Goal: Task Accomplishment & Management: Use online tool/utility

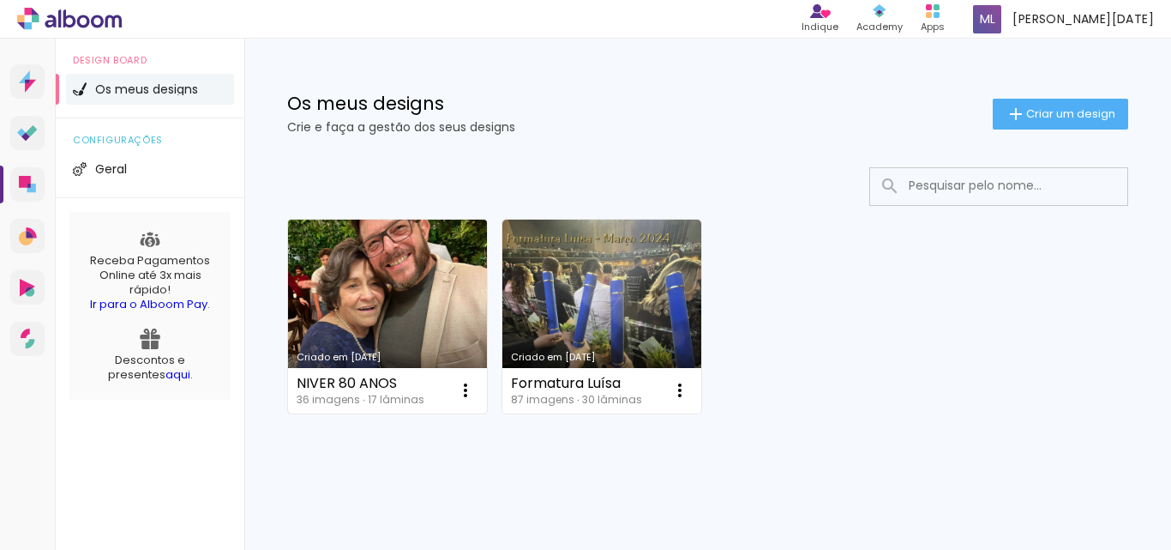
click at [395, 298] on link "Criado em [DATE]" at bounding box center [387, 317] width 199 height 194
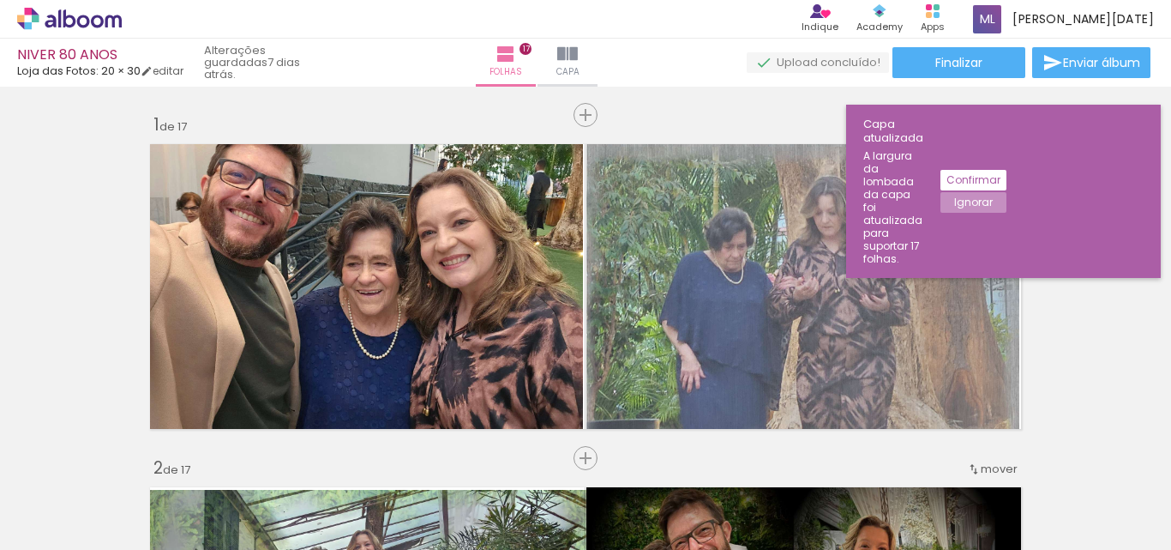
scroll to position [0, 2432]
click at [914, 501] on div at bounding box center [909, 492] width 85 height 60
click at [912, 501] on div at bounding box center [909, 492] width 85 height 60
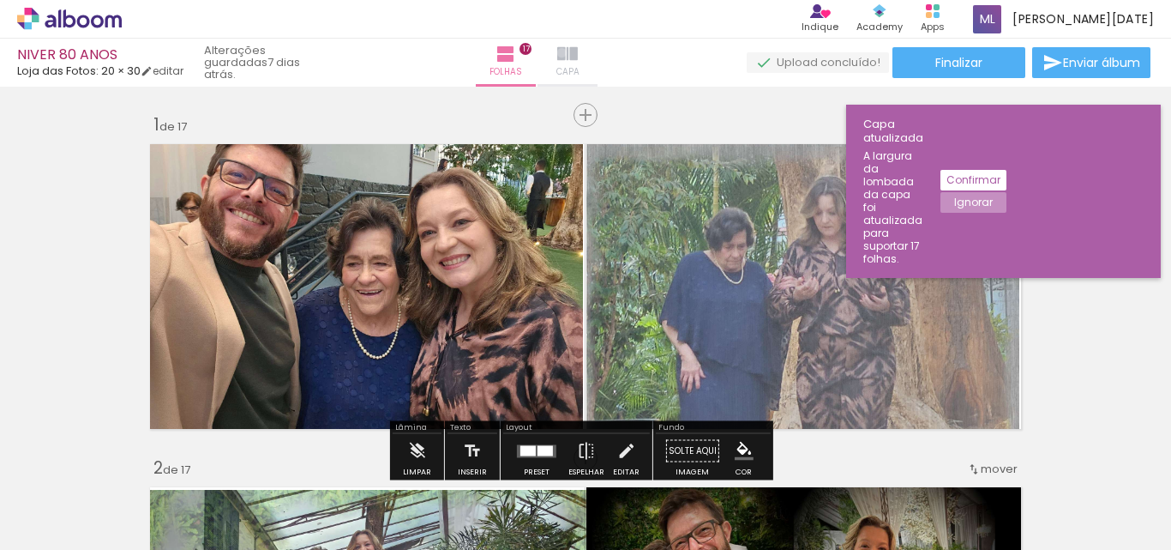
click at [578, 52] on iron-icon at bounding box center [567, 54] width 21 height 21
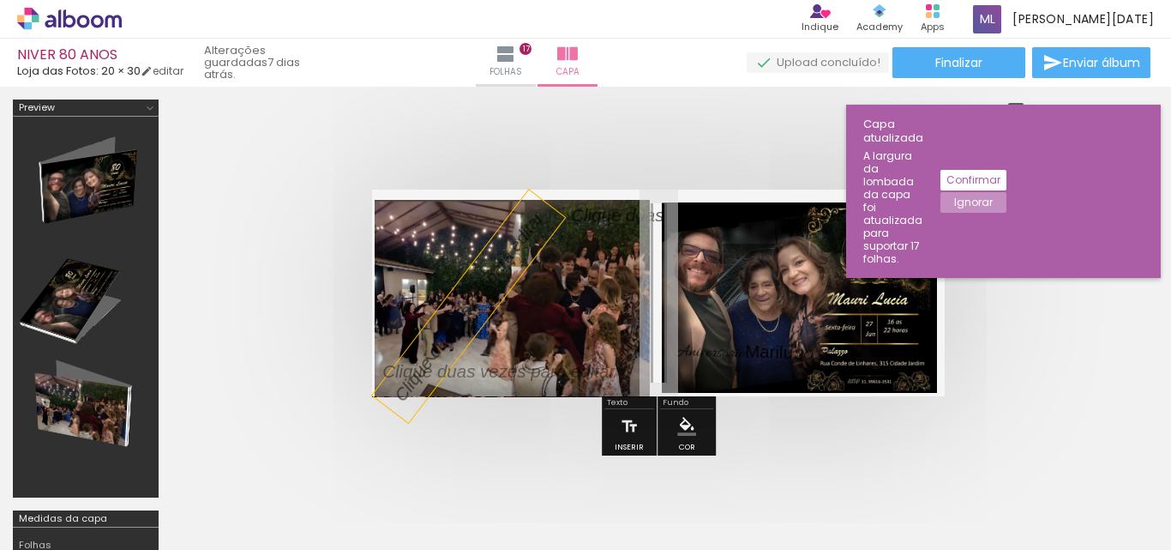
click at [490, 274] on p at bounding box center [476, 296] width 177 height 220
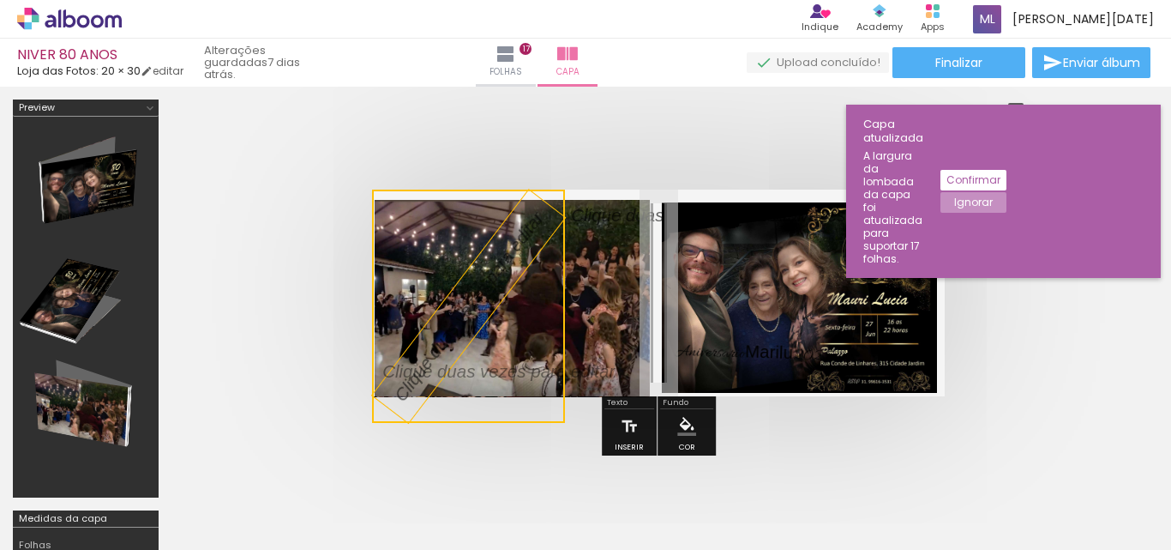
drag, startPoint x: 498, startPoint y: 258, endPoint x: 294, endPoint y: 367, distance: 231.3
click at [294, 367] on quentale-cover-editor at bounding box center [659, 384] width 974 height 570
click at [447, 419] on quentale-selection at bounding box center [468, 306] width 193 height 233
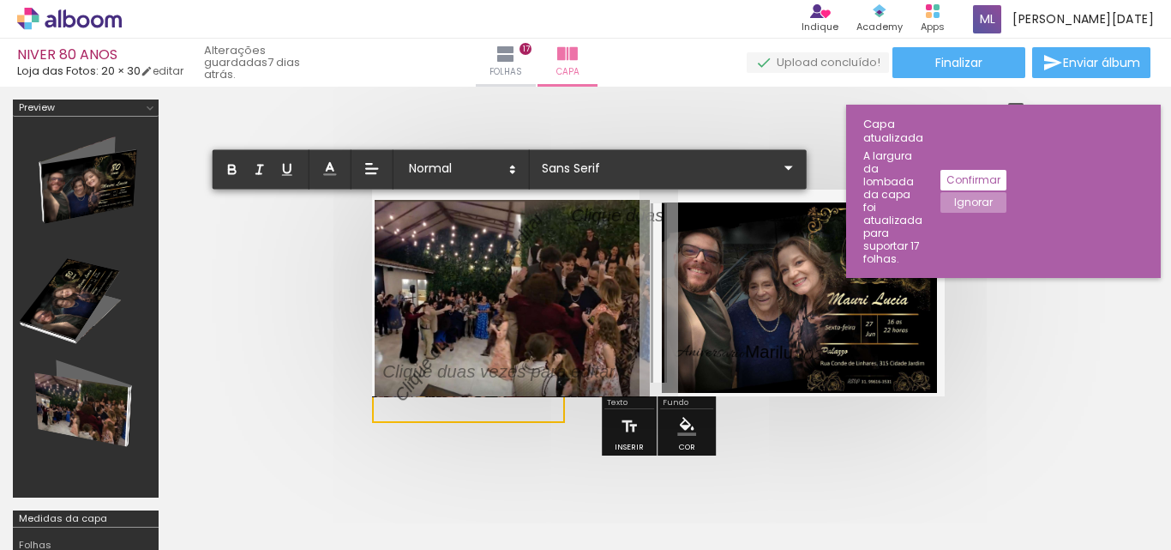
click at [447, 419] on quentale-selection at bounding box center [468, 306] width 193 height 233
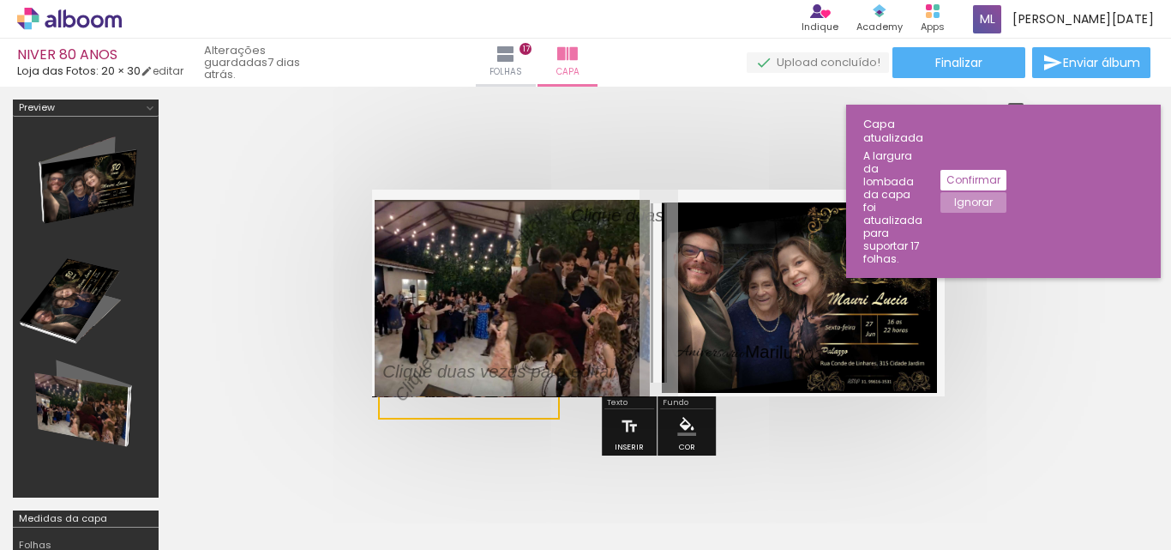
drag, startPoint x: 447, startPoint y: 419, endPoint x: 509, endPoint y: 416, distance: 62.7
click at [343, 291] on quentale-cover-editor at bounding box center [659, 384] width 974 height 570
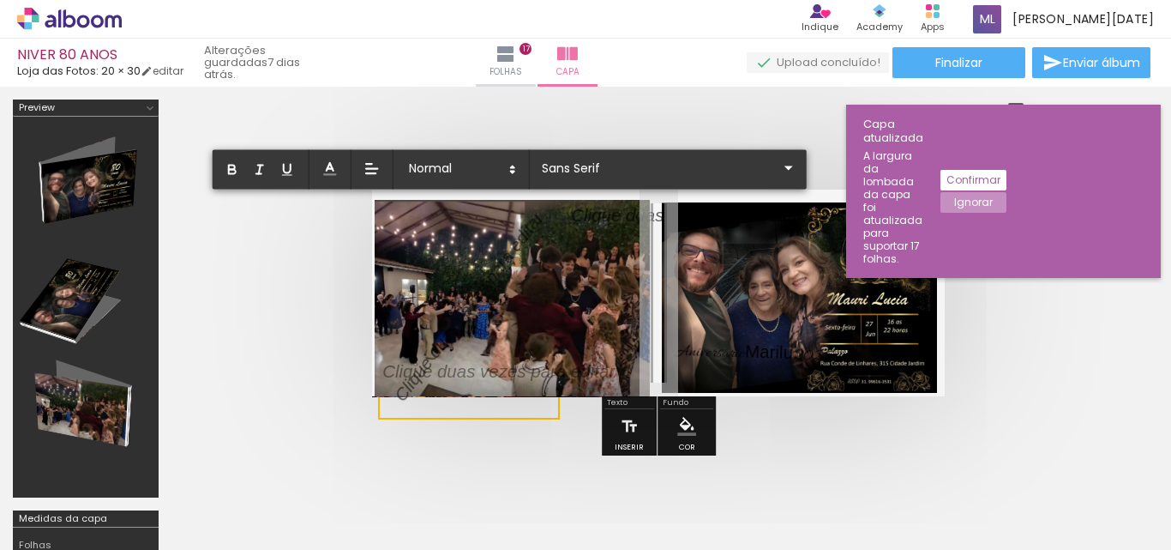
click at [1046, 296] on quentale-cover at bounding box center [658, 293] width 837 height 207
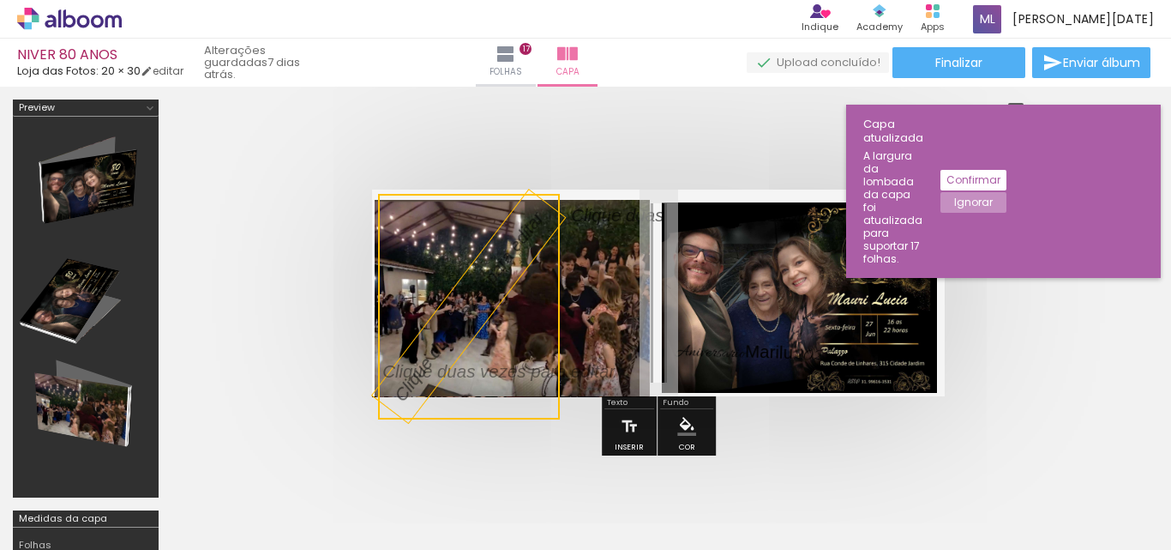
click at [621, 153] on div at bounding box center [659, 293] width 974 height 344
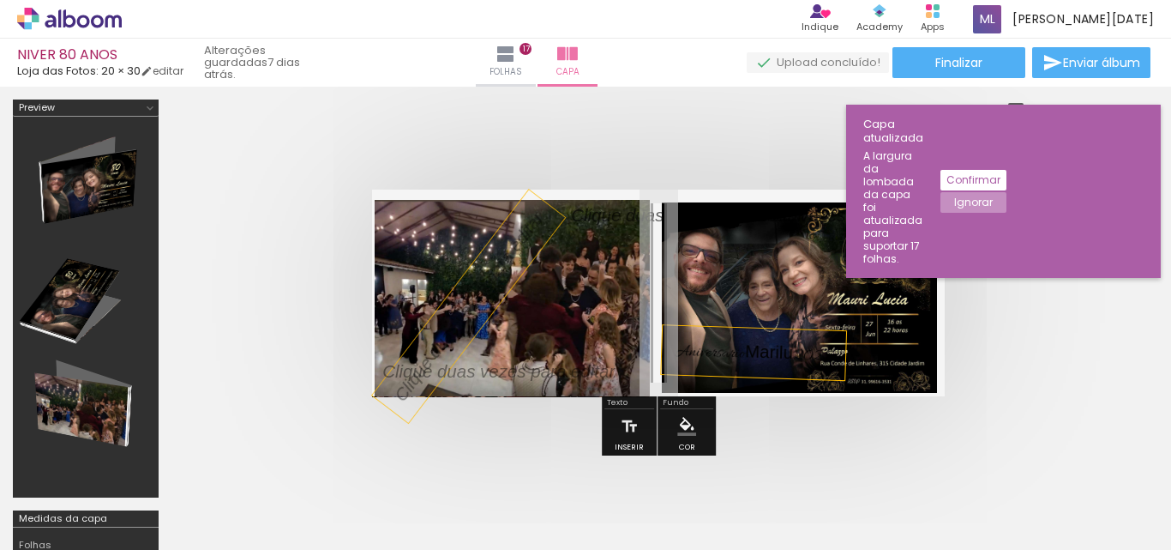
click at [757, 352] on p "Aniversario Marilu 2025" at bounding box center [754, 352] width 159 height 33
click at [757, 352] on quentale-selection at bounding box center [758, 352] width 195 height 55
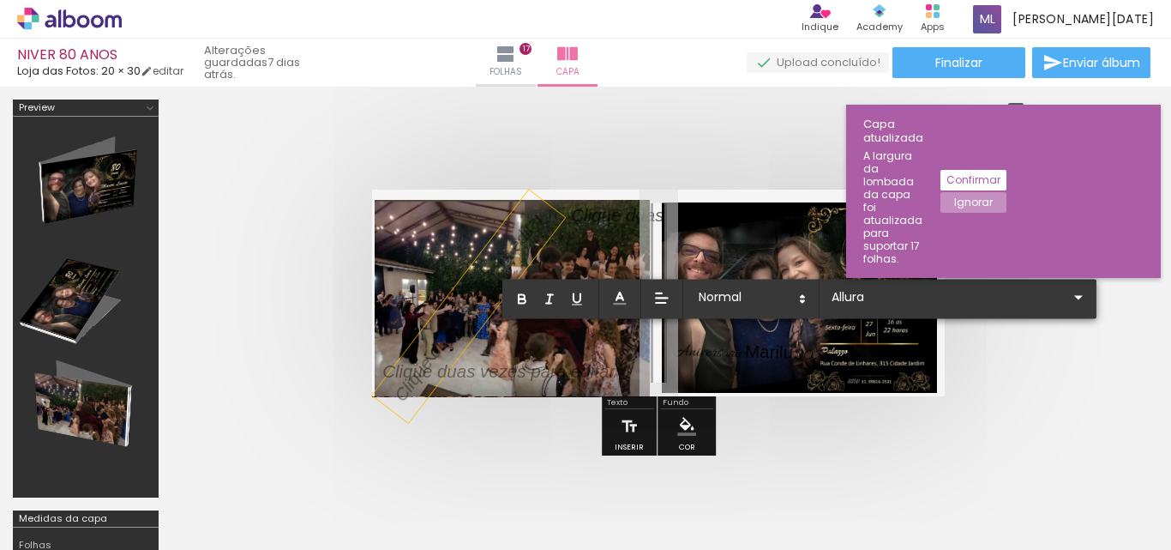
click at [757, 352] on p "Aniversario Marilu 2025" at bounding box center [754, 352] width 159 height 33
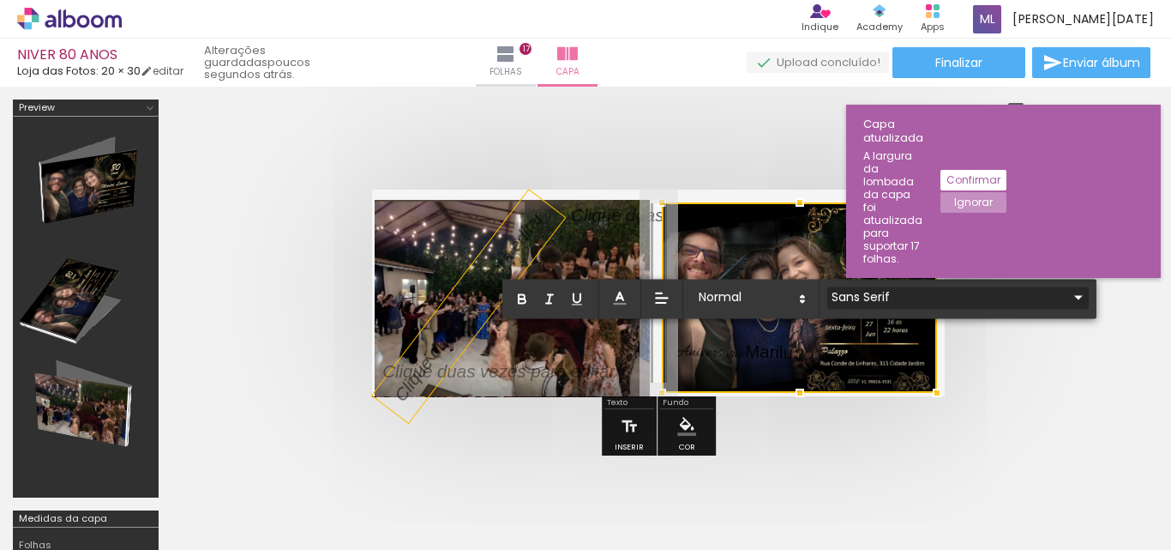
click at [1068, 302] on iron-icon at bounding box center [1078, 296] width 21 height 21
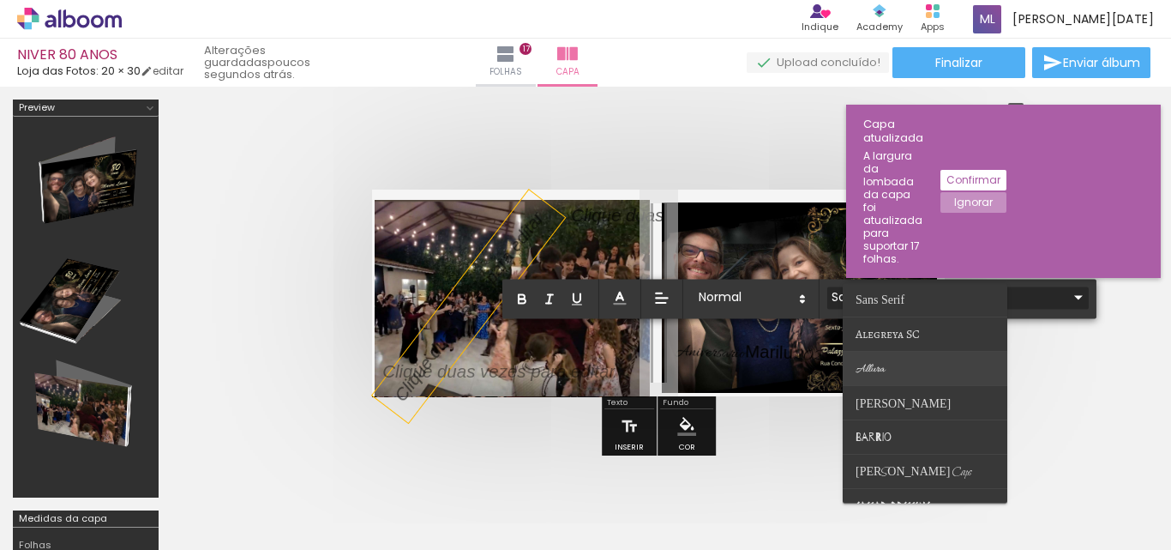
click at [958, 370] on paper-item at bounding box center [925, 369] width 165 height 34
type input "Allura"
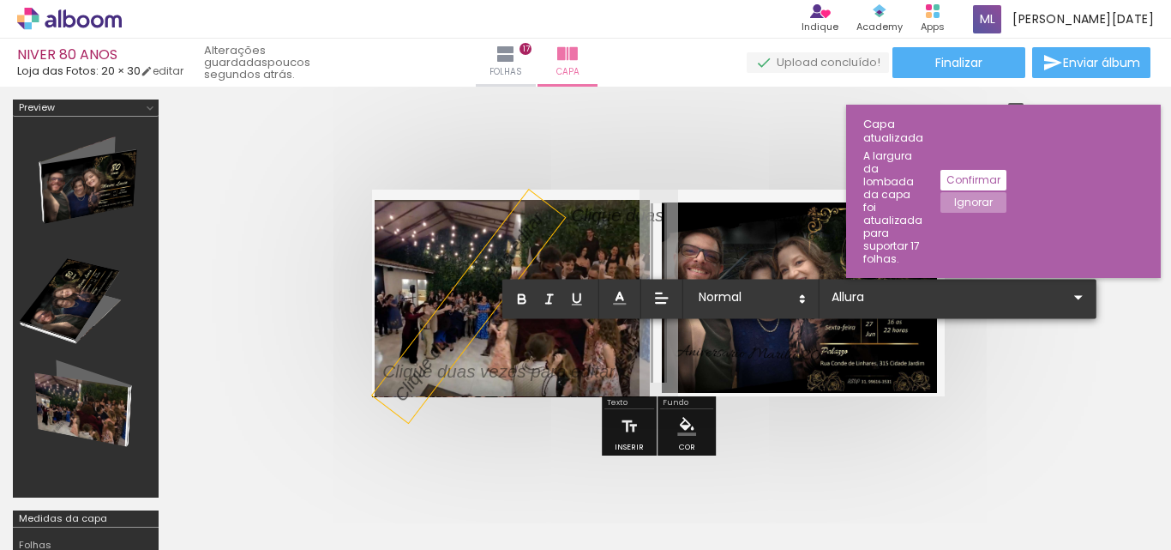
click at [759, 353] on span "Aniversario Marilu 2025" at bounding box center [757, 354] width 165 height 27
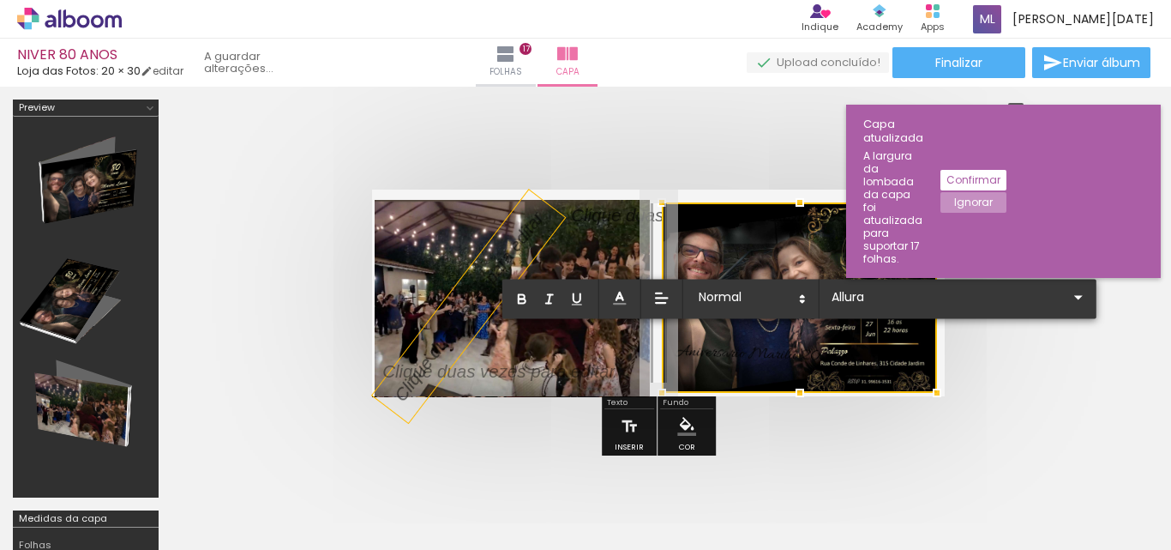
click at [723, 354] on div at bounding box center [799, 297] width 275 height 190
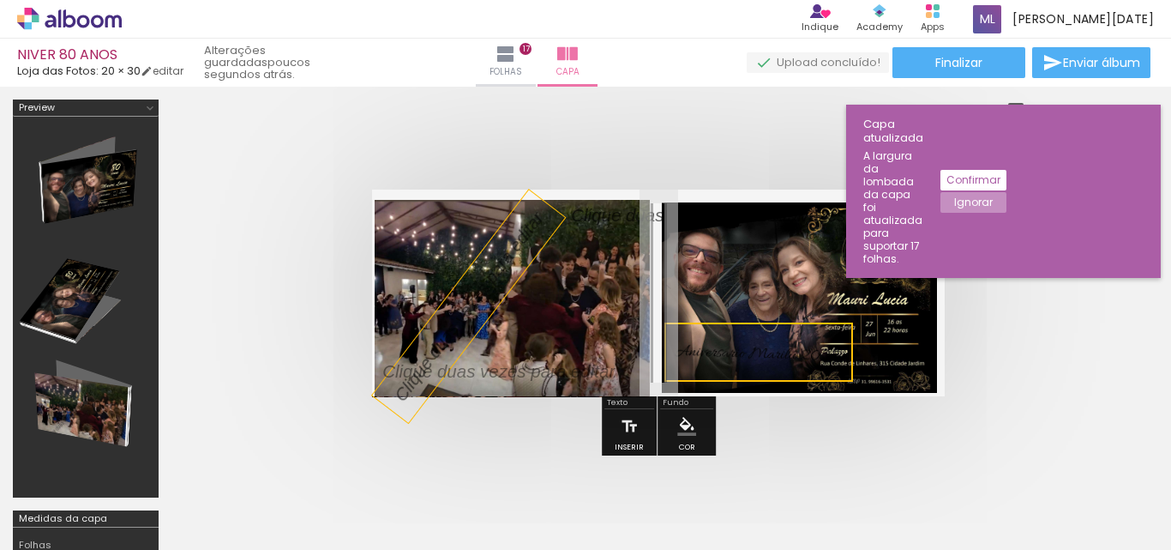
click at [754, 354] on quentale-selection at bounding box center [759, 351] width 189 height 59
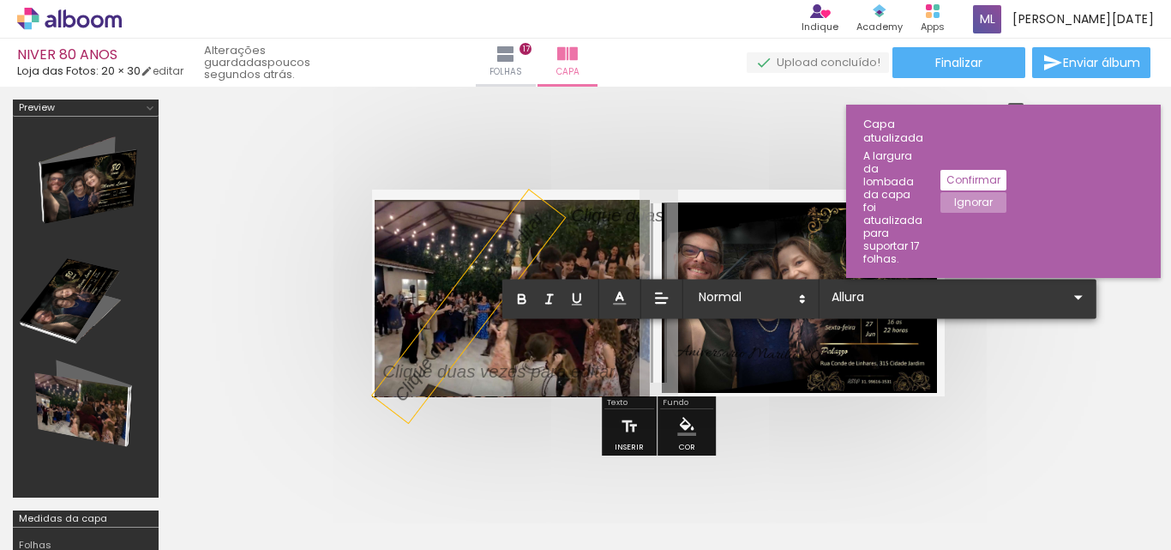
click at [754, 354] on span "Aniversario Marilu 2025" at bounding box center [757, 354] width 165 height 27
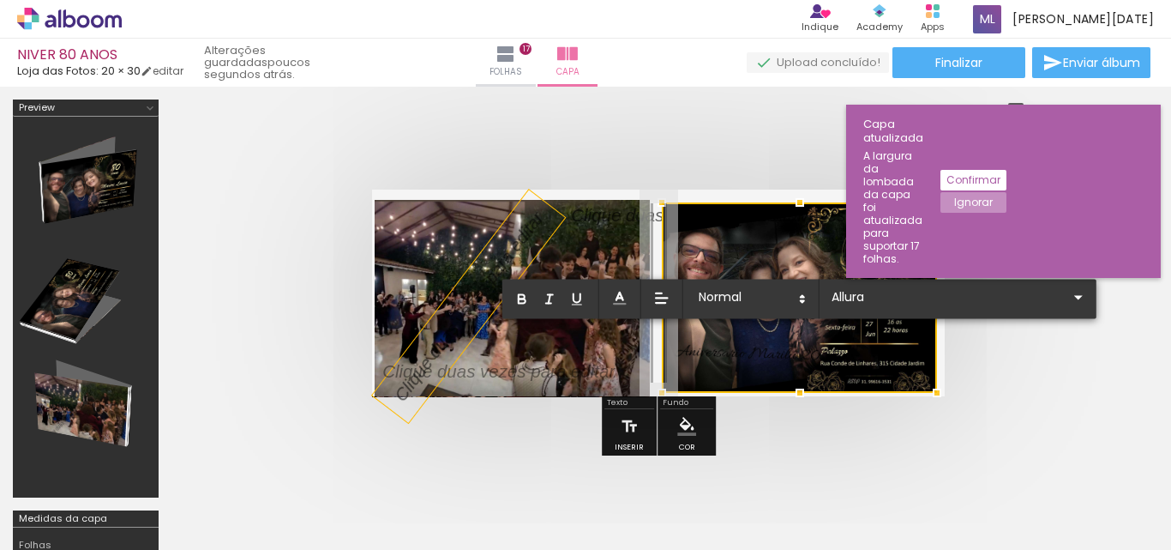
click at [715, 352] on div at bounding box center [799, 297] width 275 height 190
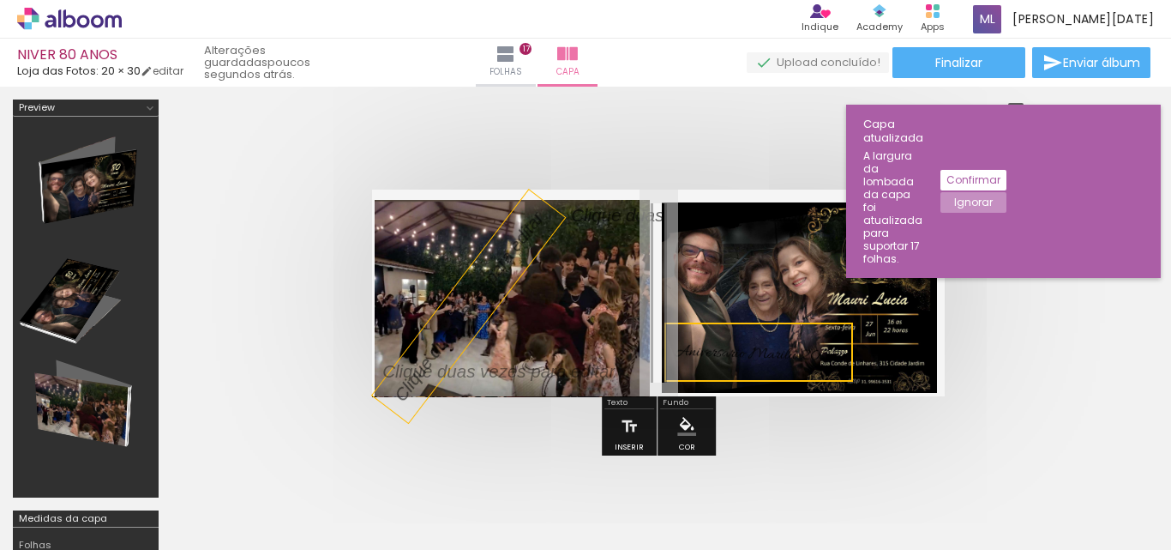
click at [715, 352] on quentale-selection at bounding box center [759, 351] width 189 height 59
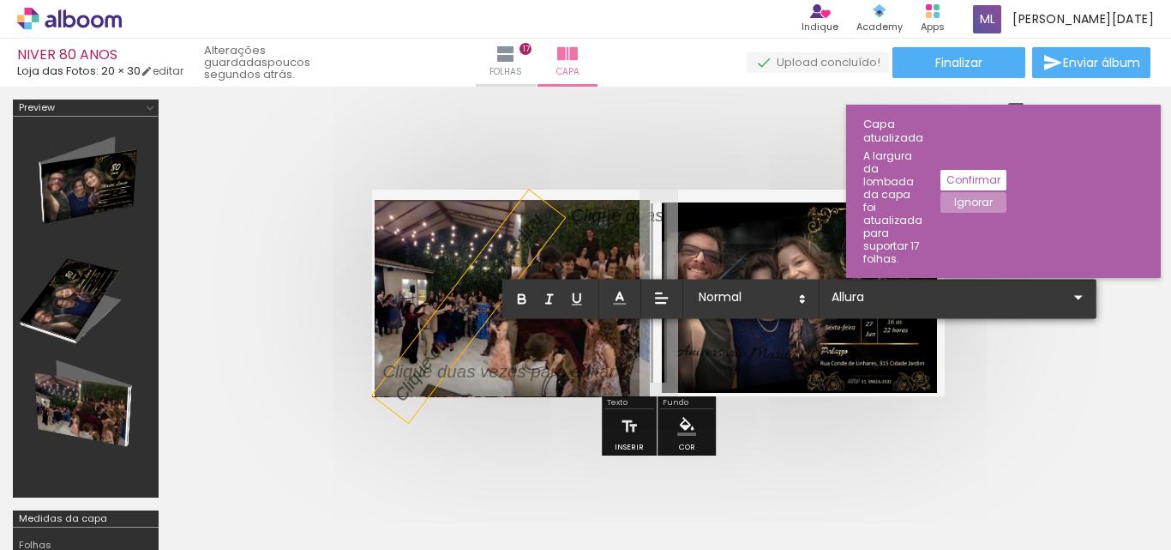
click at [704, 351] on span "Aniversario Marilu 2025" at bounding box center [757, 354] width 165 height 27
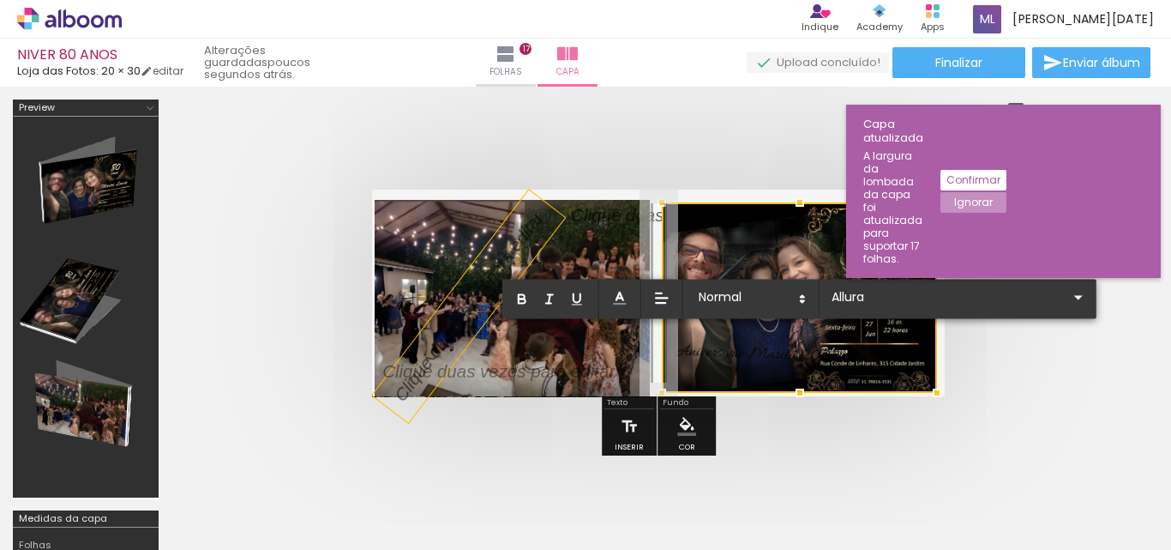
click at [704, 351] on div at bounding box center [799, 297] width 275 height 190
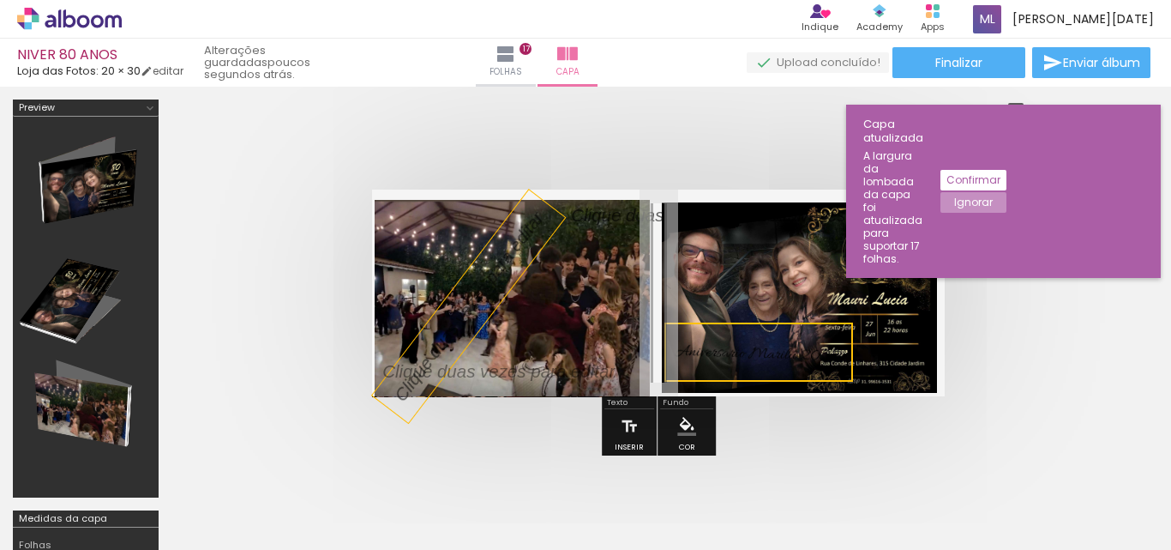
click at [680, 351] on quentale-selection at bounding box center [759, 351] width 189 height 59
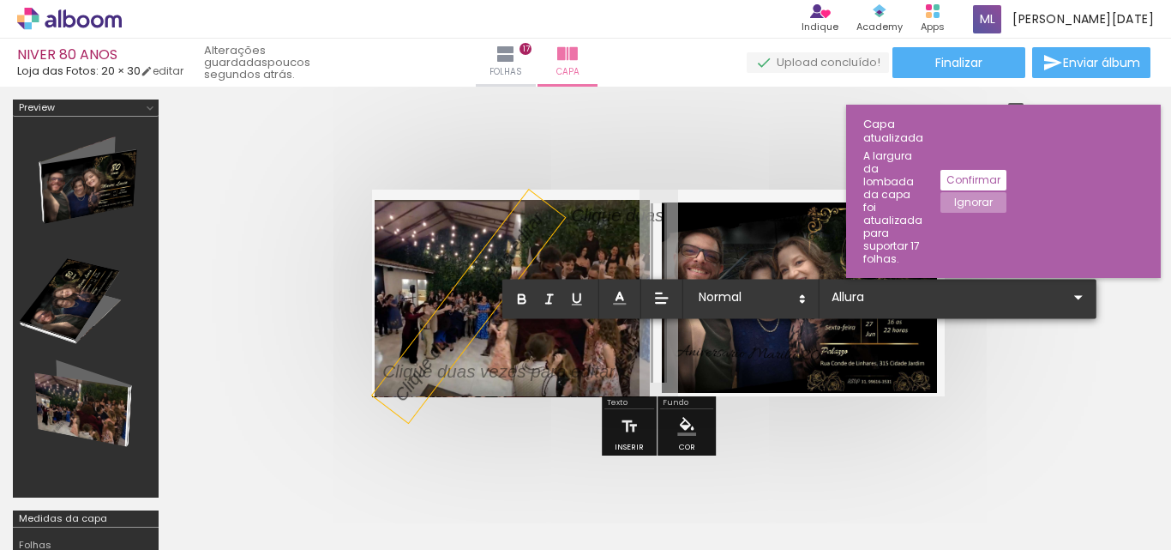
click at [680, 351] on span "Aniversario Marilu 2025" at bounding box center [757, 354] width 165 height 27
